Goal: Information Seeking & Learning: Find contact information

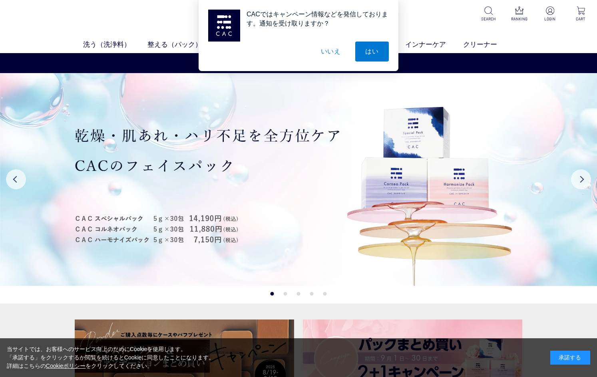
click at [333, 51] on button "いいえ" at bounding box center [331, 52] width 40 height 20
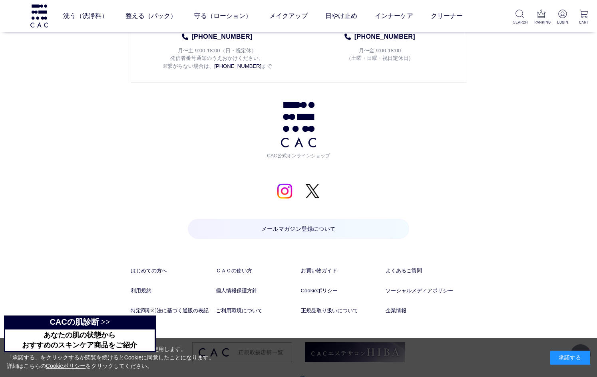
scroll to position [4086, 0]
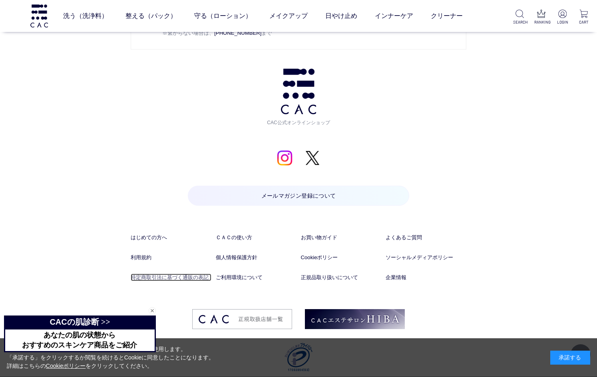
click at [175, 274] on link "特定商取引法に基づく通販の表記" at bounding box center [171, 278] width 81 height 8
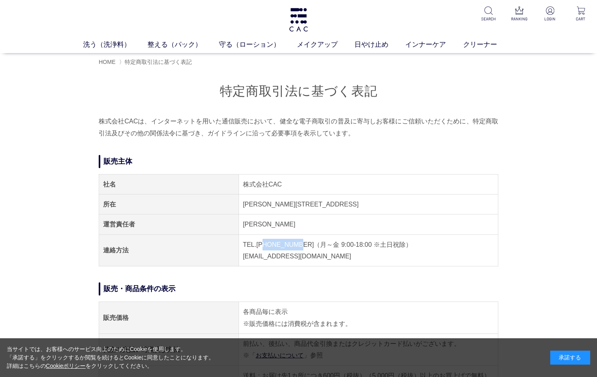
drag, startPoint x: 295, startPoint y: 245, endPoint x: 265, endPoint y: 239, distance: 30.9
click at [264, 239] on td "TEL.[PHONE_NUMBER]（月～金 9:00-18:00 ※土日祝除） [EMAIL_ADDRESS][DOMAIN_NAME]" at bounding box center [368, 251] width 259 height 32
click at [285, 247] on td "TEL.[PHONE_NUMBER]（月～金 9:00-18:00 ※土日祝除） [EMAIL_ADDRESS][DOMAIN_NAME]" at bounding box center [368, 251] width 259 height 32
click at [302, 241] on td "TEL.[PHONE_NUMBER]（月～金 9:00-18:00 ※土日祝除） [EMAIL_ADDRESS][DOMAIN_NAME]" at bounding box center [368, 251] width 259 height 32
drag, startPoint x: 297, startPoint y: 243, endPoint x: 257, endPoint y: 243, distance: 40.0
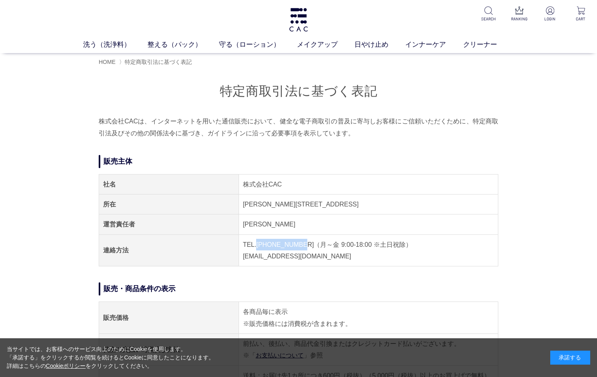
click at [257, 243] on td "TEL.[PHONE_NUMBER]（月～金 9:00-18:00 ※土日祝除） [EMAIL_ADDRESS][DOMAIN_NAME]" at bounding box center [368, 251] width 259 height 32
copy td "[PHONE_NUMBER]"
